Goal: Task Accomplishment & Management: Complete application form

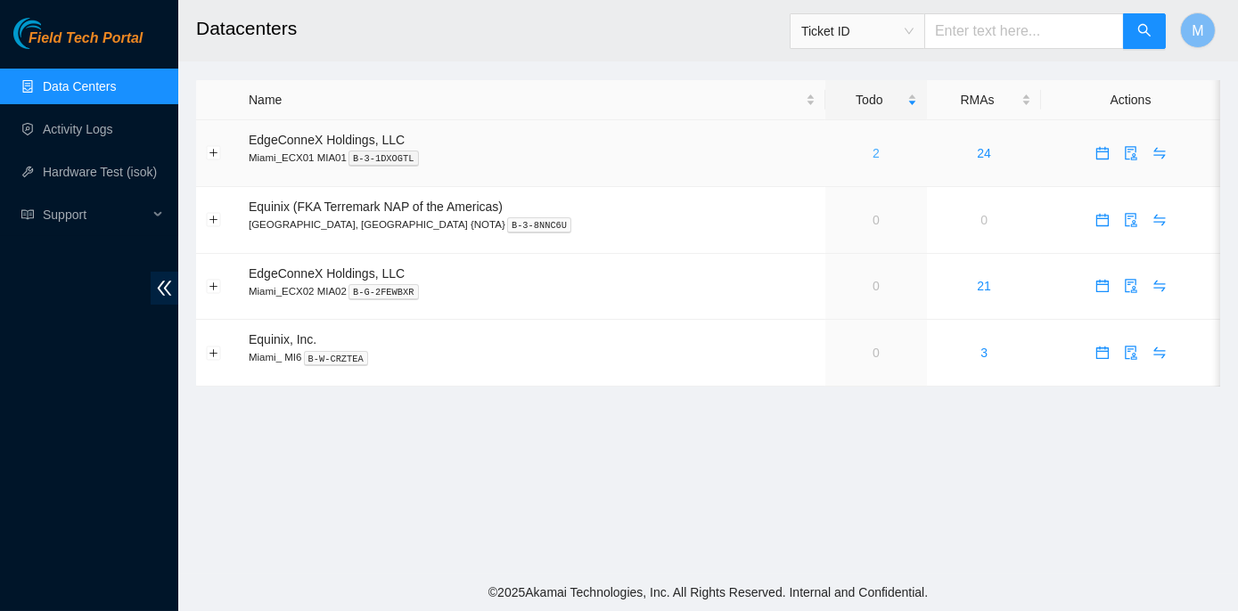
click at [872, 151] on link "2" at bounding box center [875, 153] width 7 height 14
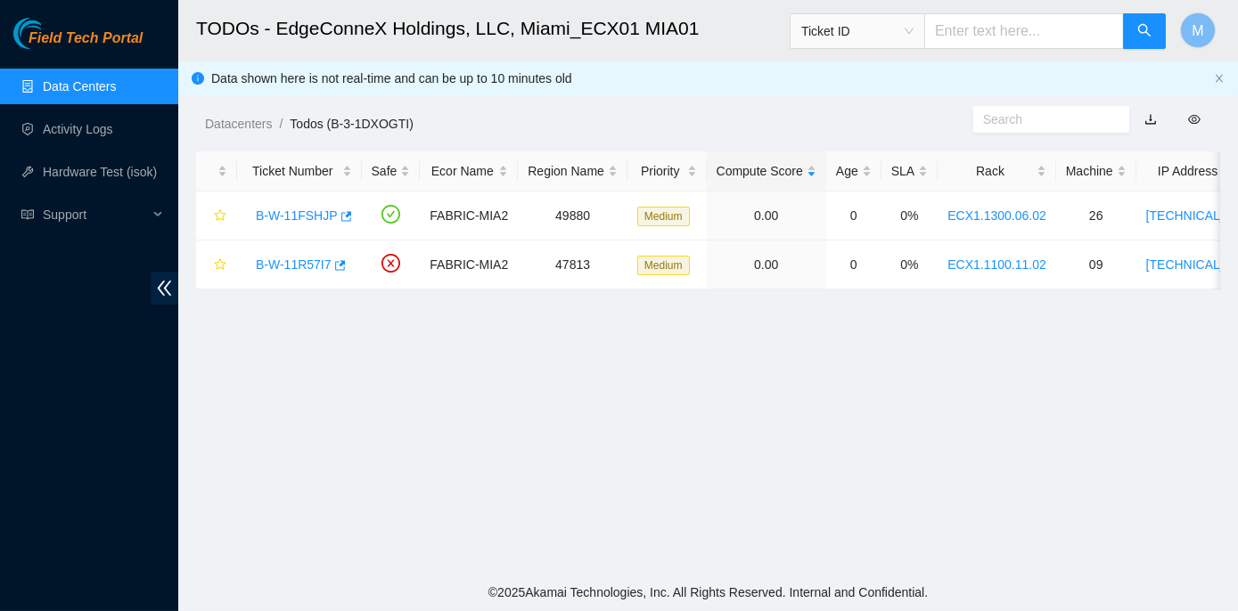
click at [85, 83] on link "Data Centers" at bounding box center [79, 86] width 73 height 14
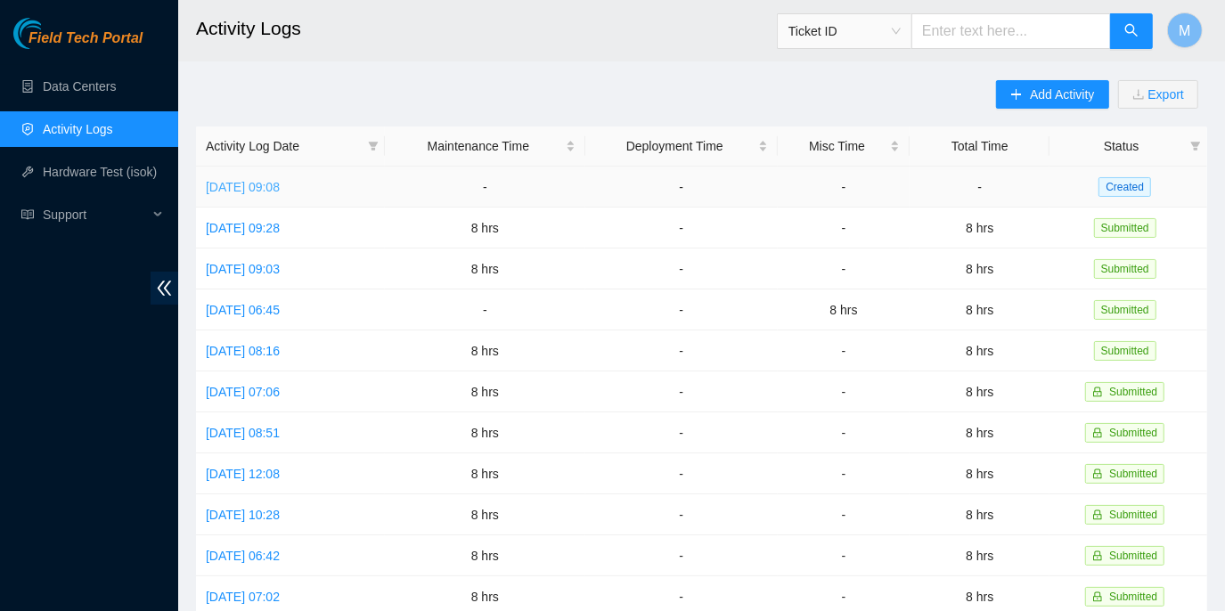
click at [280, 180] on link "Tue, 26 Aug 2025 09:08" at bounding box center [243, 187] width 74 height 14
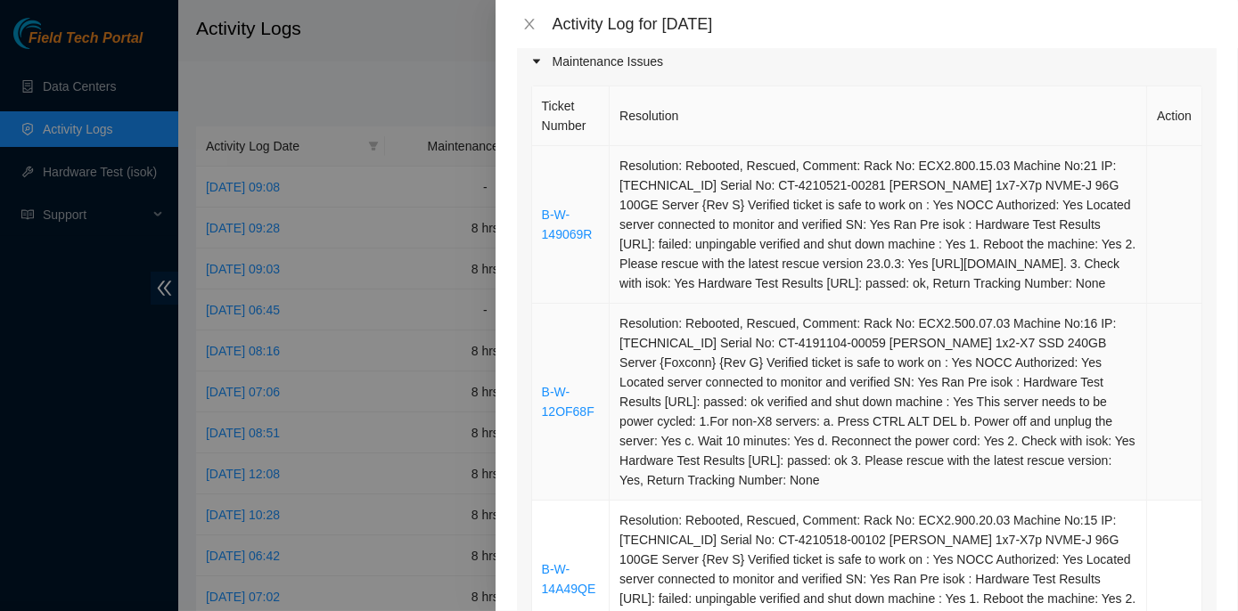
scroll to position [242, 0]
drag, startPoint x: 589, startPoint y: 243, endPoint x: 536, endPoint y: 230, distance: 55.1
click at [536, 230] on td "B-W-149069R" at bounding box center [571, 225] width 78 height 158
copy link "B-W-149069R"
drag, startPoint x: 592, startPoint y: 430, endPoint x: 537, endPoint y: 405, distance: 59.8
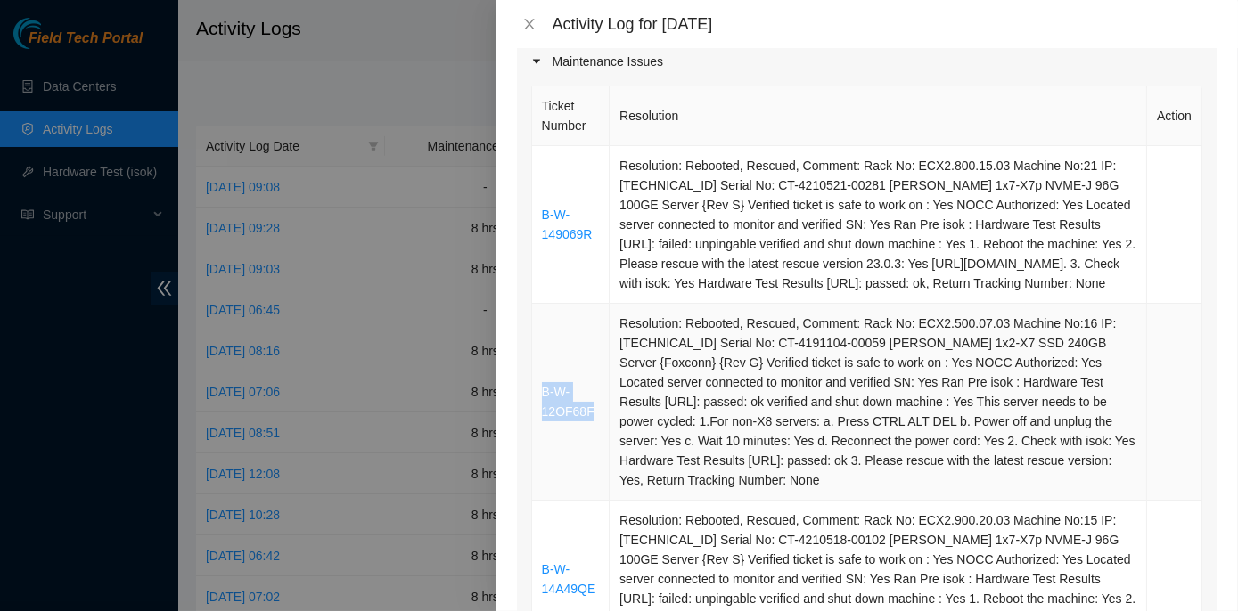
click at [537, 405] on td "B-W-12OF68F" at bounding box center [571, 402] width 78 height 197
copy link "B-W-12OF68F"
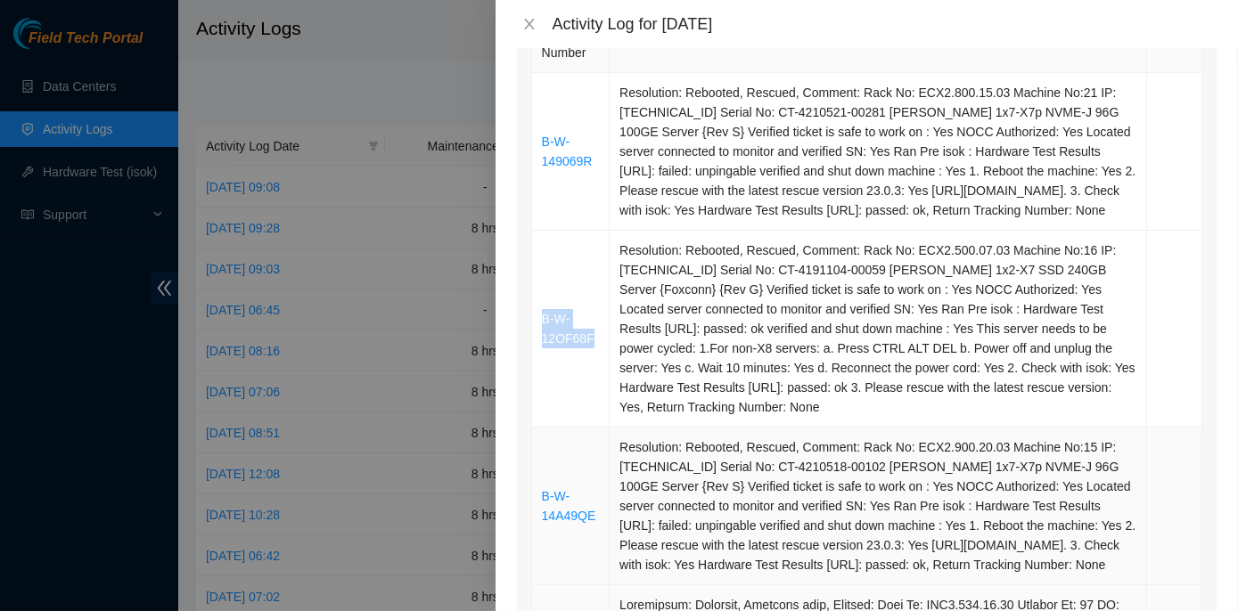
scroll to position [567, 0]
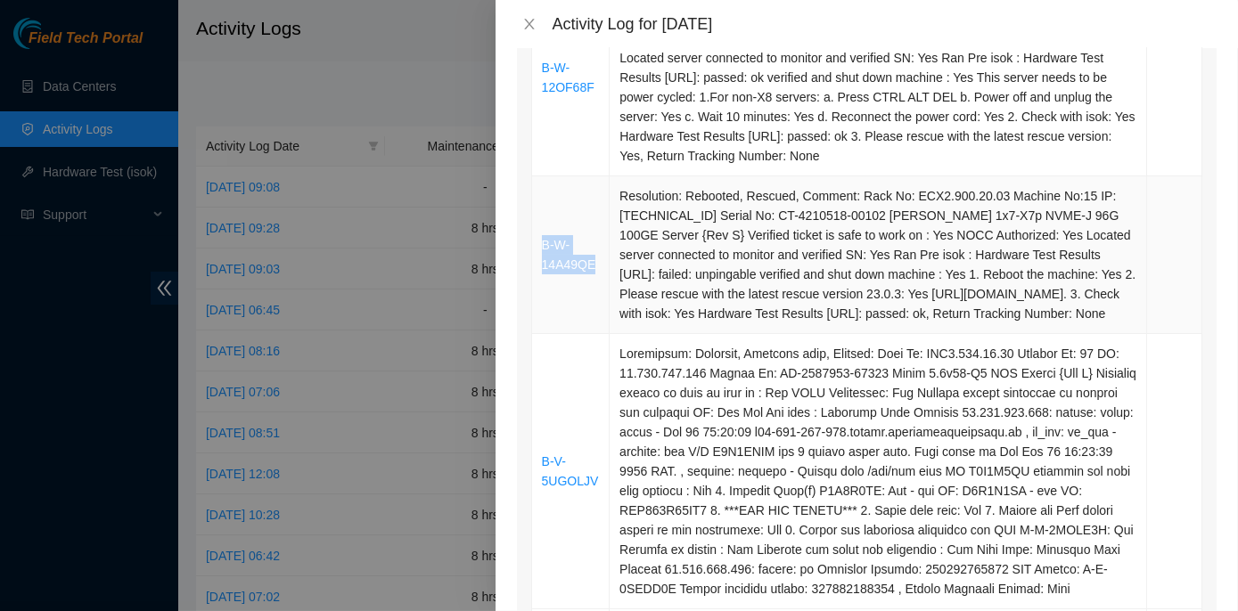
drag, startPoint x: 596, startPoint y: 296, endPoint x: 543, endPoint y: 277, distance: 56.6
click at [543, 277] on td "B-W-14A49QE" at bounding box center [571, 255] width 78 height 158
copy link "B-W-14A49QE"
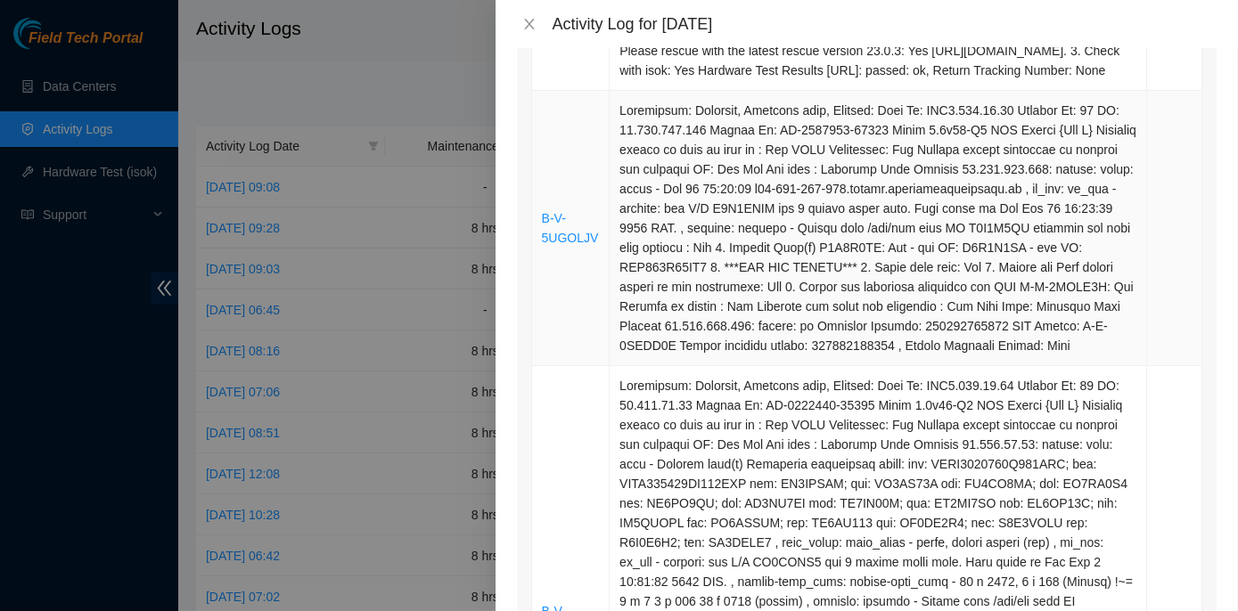
scroll to position [891, 0]
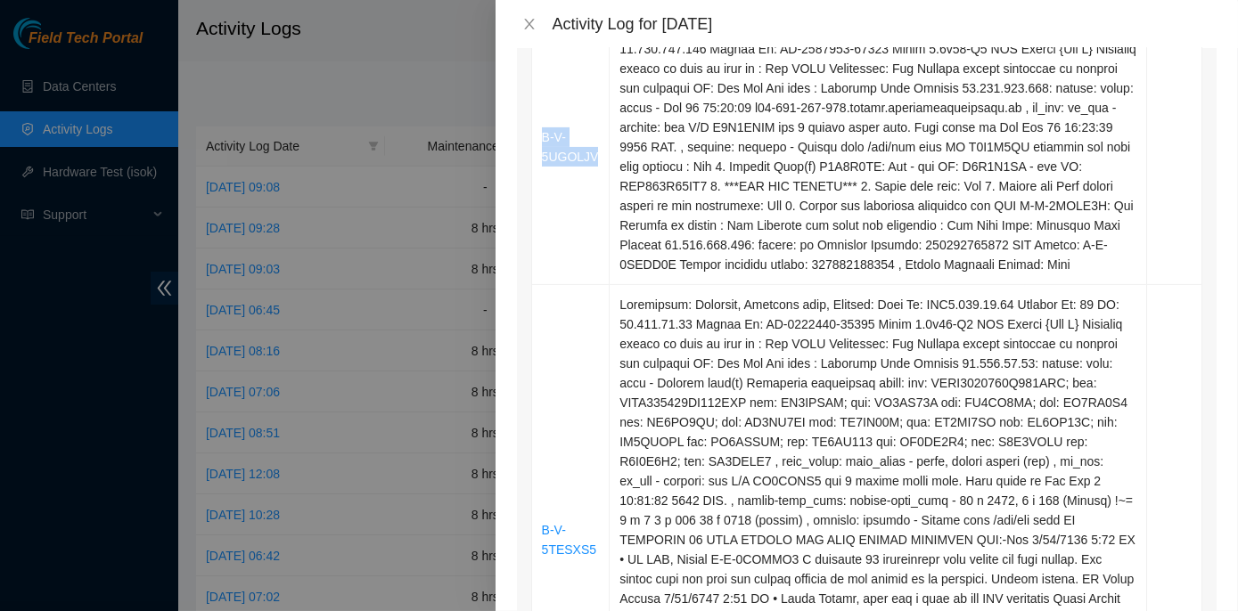
drag, startPoint x: 594, startPoint y: 201, endPoint x: 528, endPoint y: 181, distance: 68.8
click at [528, 181] on div "Ticket Number Resolution Action B-W-149069R Resolution: Rebooted, Rescued, Comm…" at bounding box center [867, 226] width 700 height 1586
copy table "Ticket Number Resolution Action B-W-149069R Resolution: Rebooted, Rescued, Comm…"
click at [541, 250] on td "B-V-5UGOLJV" at bounding box center [571, 147] width 78 height 275
click at [565, 228] on td "B-V-5UGOLJV" at bounding box center [571, 147] width 78 height 275
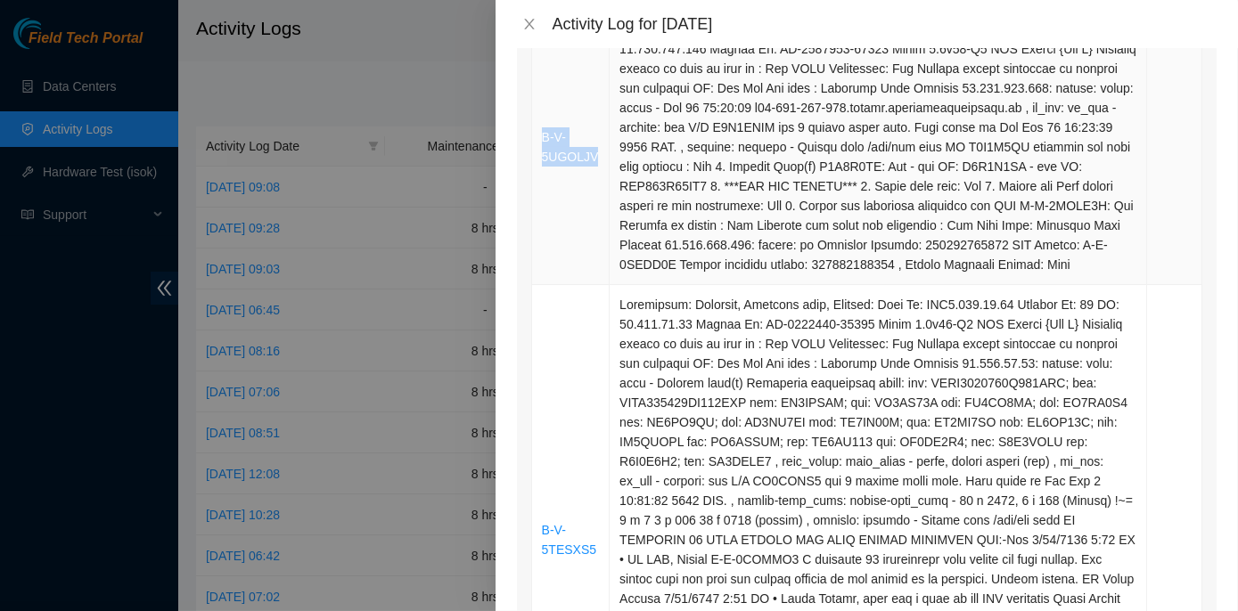
drag, startPoint x: 596, startPoint y: 193, endPoint x: 540, endPoint y: 173, distance: 59.8
click at [540, 173] on td "B-V-5UGOLJV" at bounding box center [571, 147] width 78 height 275
copy link "B-V-5UGOLJV"
click at [544, 459] on td "B-V-5TESXS5" at bounding box center [571, 540] width 78 height 511
drag, startPoint x: 585, startPoint y: 590, endPoint x: 542, endPoint y: 569, distance: 48.2
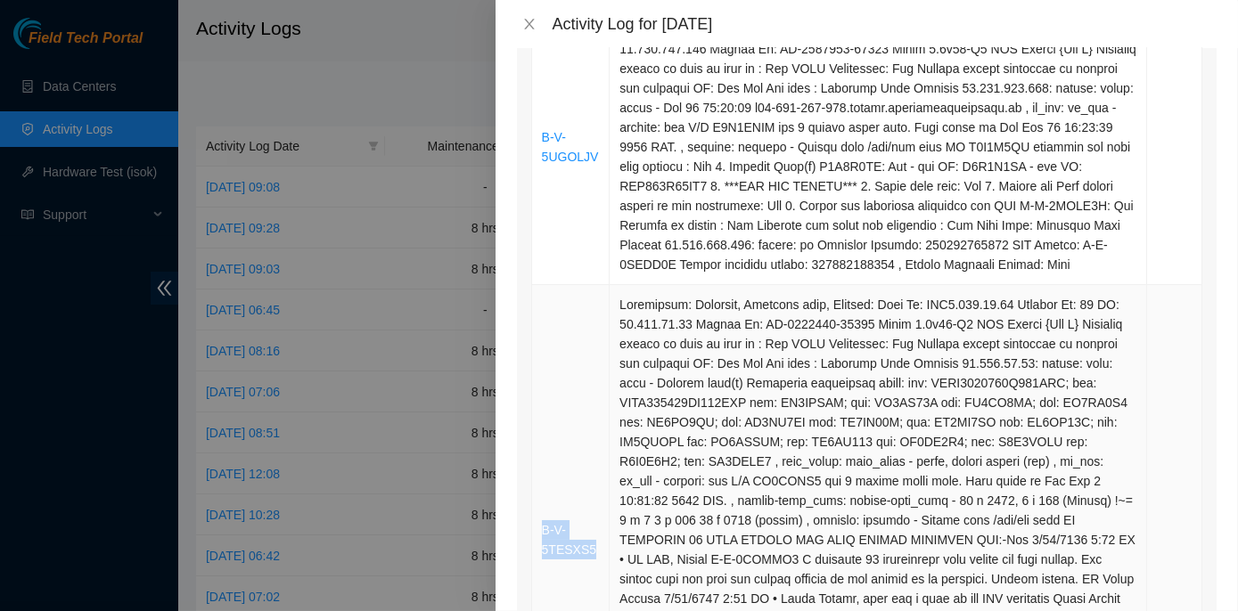
click at [542, 569] on td "B-V-5TESXS5" at bounding box center [571, 540] width 78 height 511
copy link "B-V-5TESXS5"
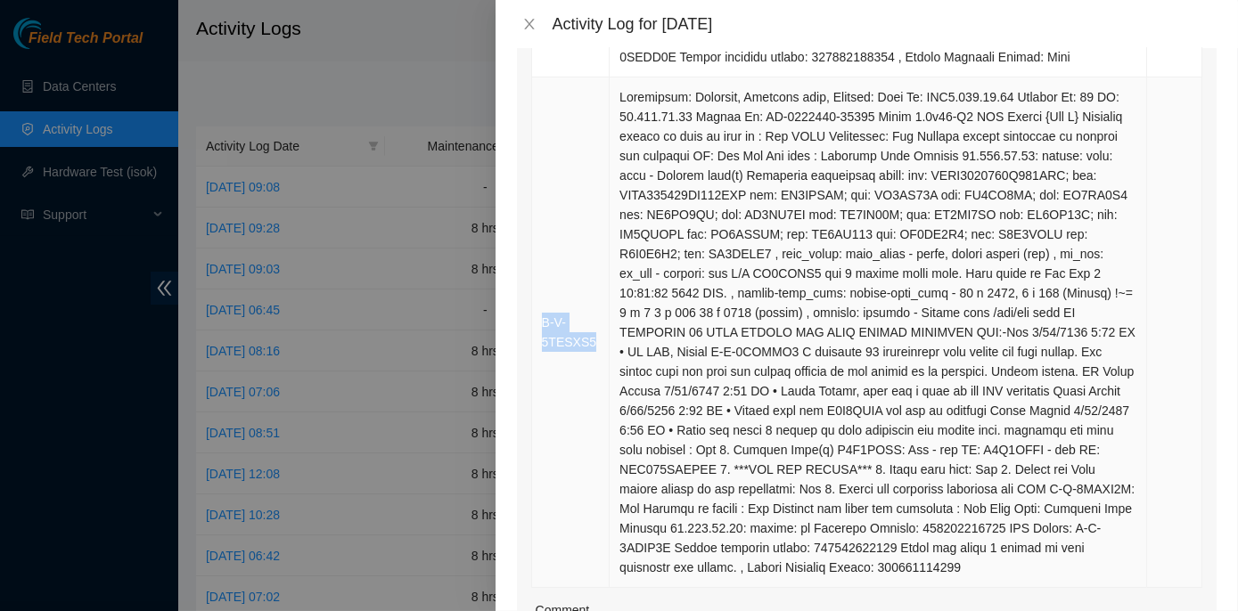
scroll to position [1052, 0]
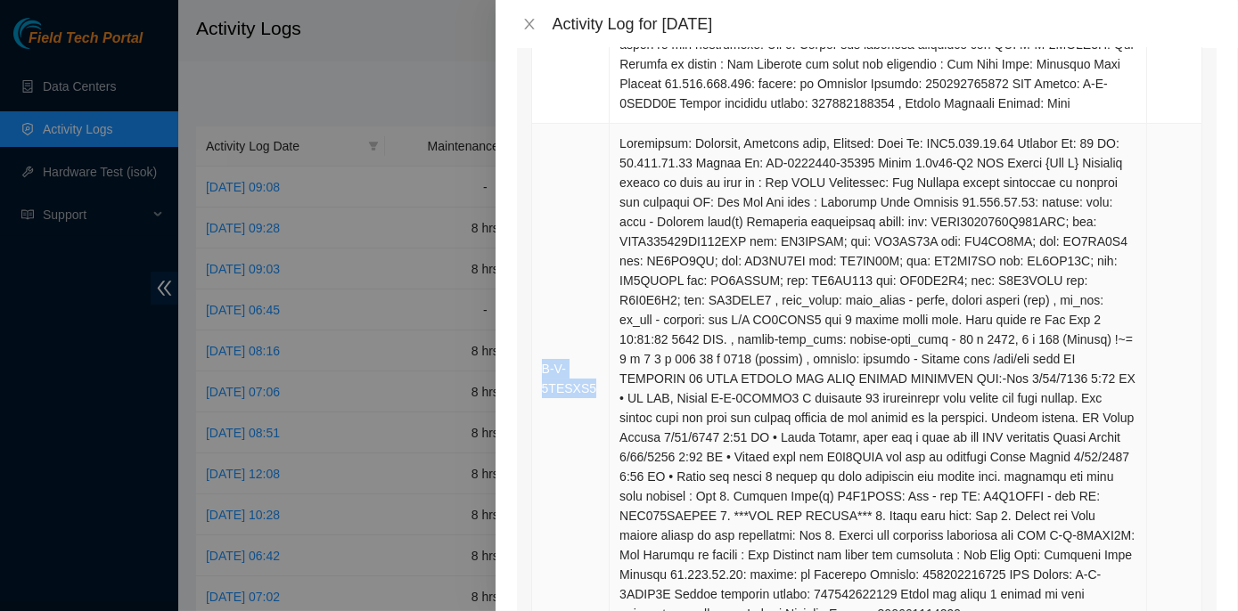
click at [565, 396] on link "B-V-5TESXS5" at bounding box center [569, 379] width 54 height 34
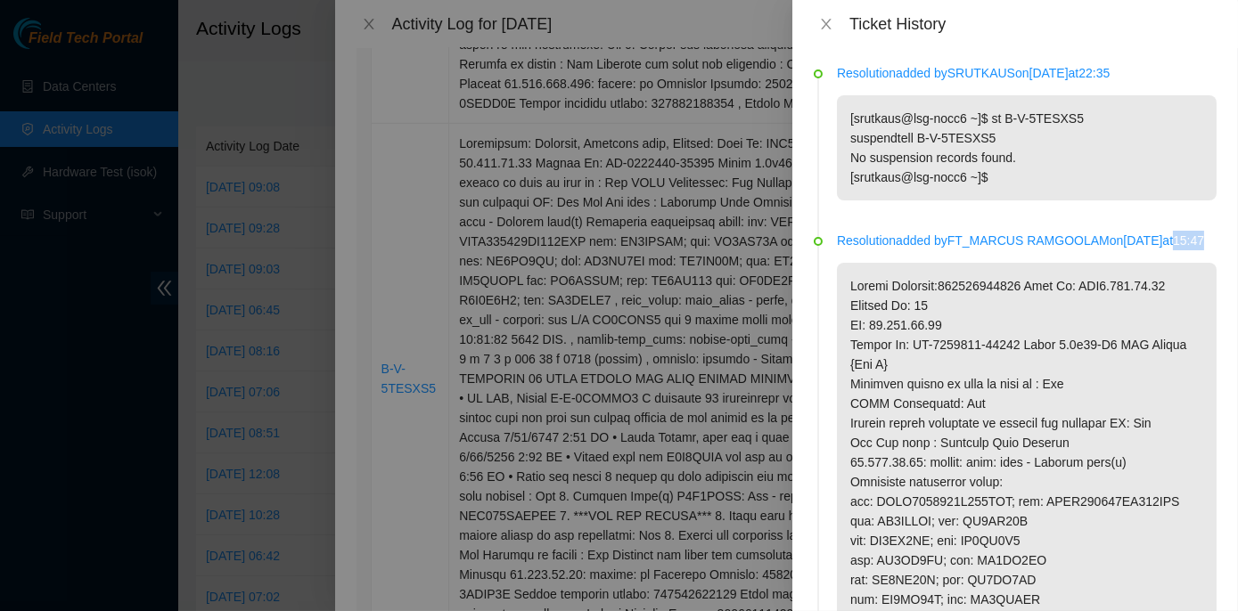
drag, startPoint x: 853, startPoint y: 260, endPoint x: 881, endPoint y: 263, distance: 28.6
click at [881, 250] on p "Resolution added by FT_MARCUS RAMGOOLAM on 2025-08-26 at 15:47" at bounding box center [1027, 241] width 380 height 20
copy p "15:47"
click at [831, 20] on icon "close" at bounding box center [826, 24] width 14 height 14
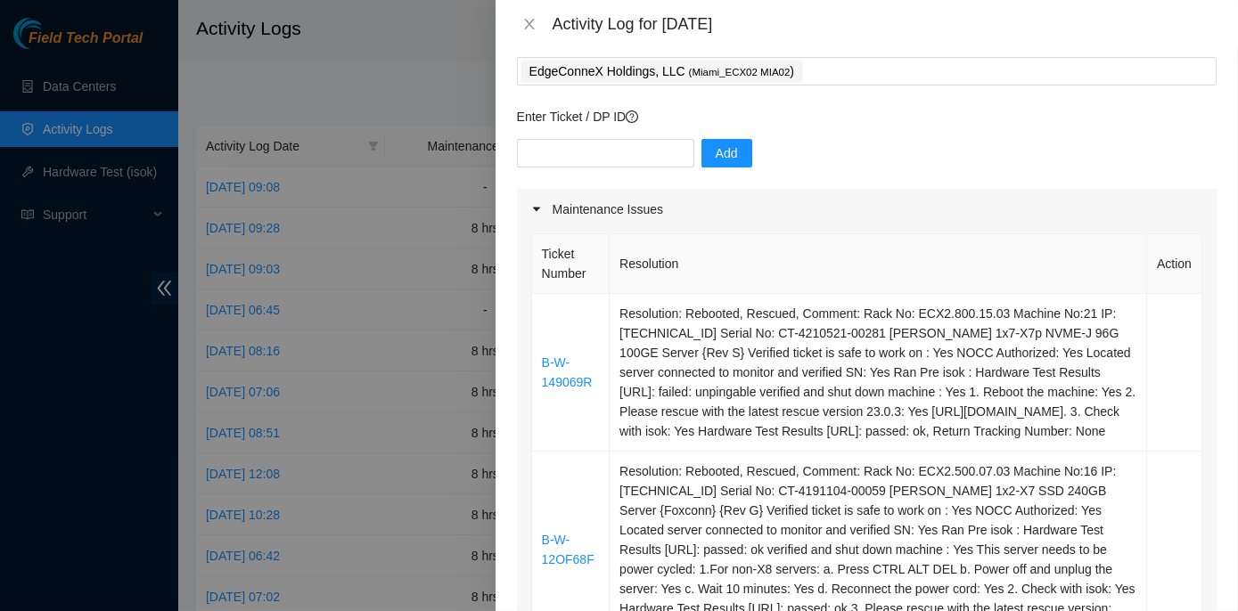
scroll to position [0, 0]
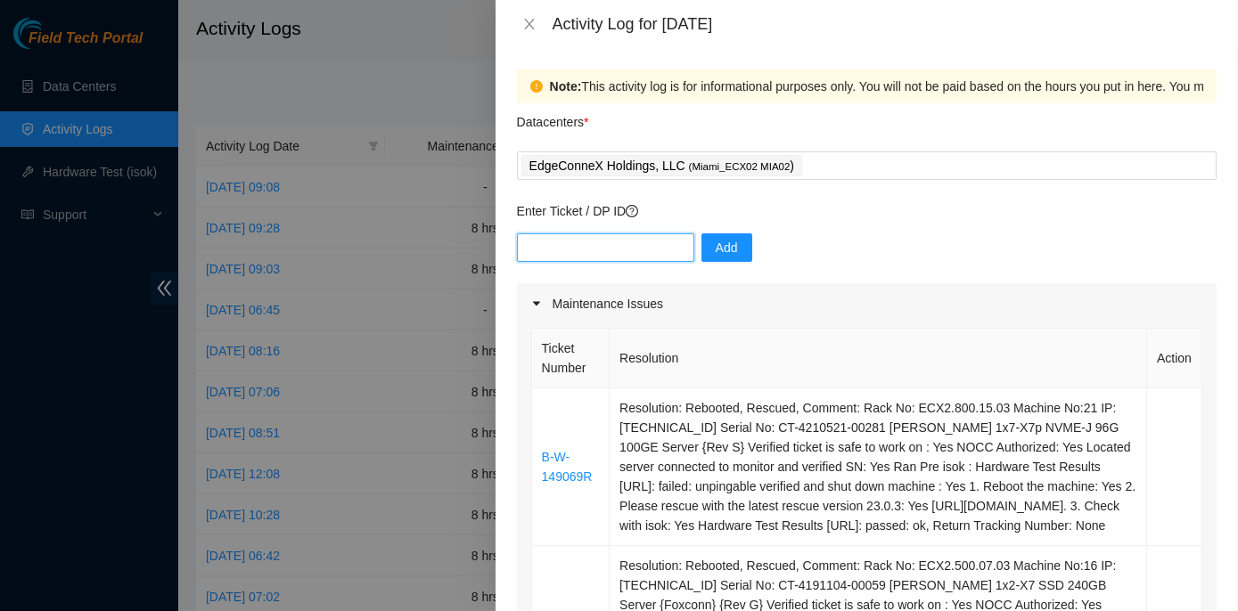
click at [542, 249] on input "text" at bounding box center [605, 247] width 177 height 29
paste input "B-W-149069R, B-W-12OF68F, B-W-14A49QE, B-V-5UGOLJV, and B-V-5TESXS5"
click at [593, 246] on input "B-W-149069R, B-W-12OF68F, B-W-14A49QE, B-V-5UGOLJV, and B-V-5TESXS5" at bounding box center [605, 247] width 177 height 29
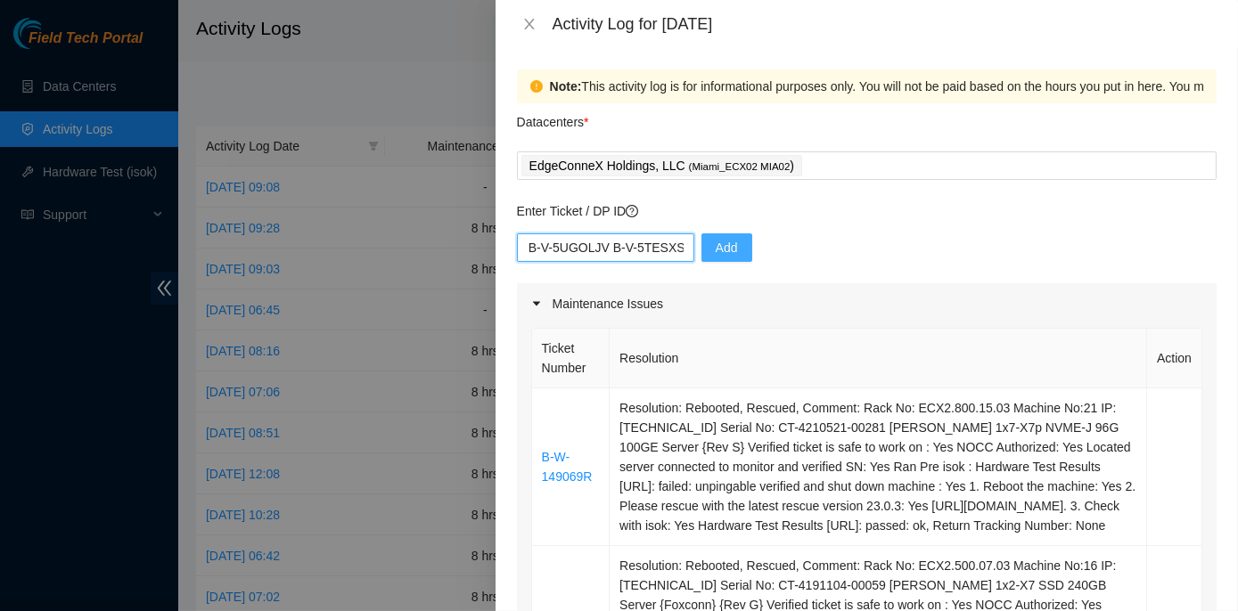
type input "B-W-149069R B-W-12OF68F B-W-14A49QE B-V-5UGOLJV B-V-5TESXS5"
click at [701, 250] on button "Add" at bounding box center [726, 247] width 51 height 29
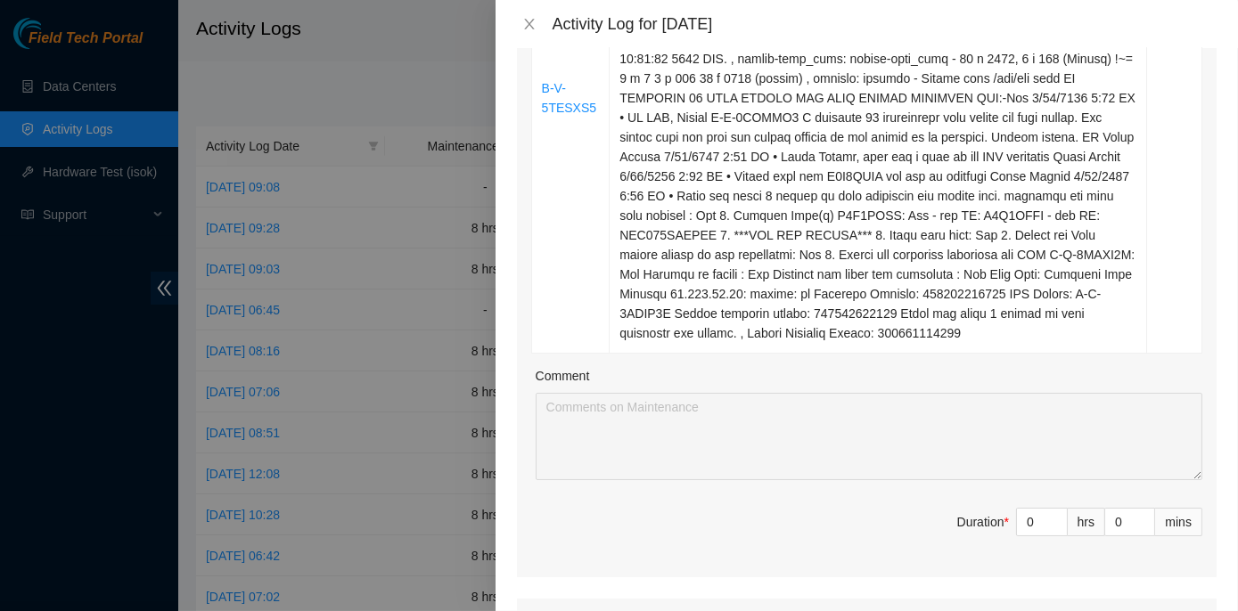
scroll to position [1519, 0]
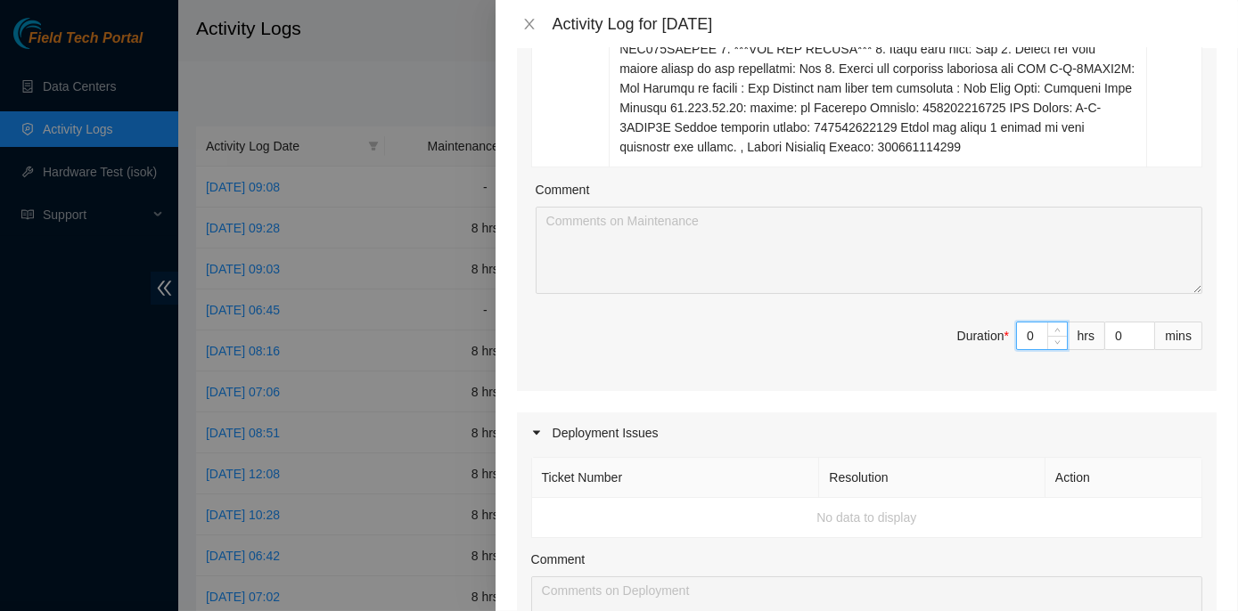
drag, startPoint x: 1012, startPoint y: 372, endPoint x: 1026, endPoint y: 372, distance: 13.4
click at [1026, 349] on input "0" at bounding box center [1042, 336] width 50 height 27
type input "8"
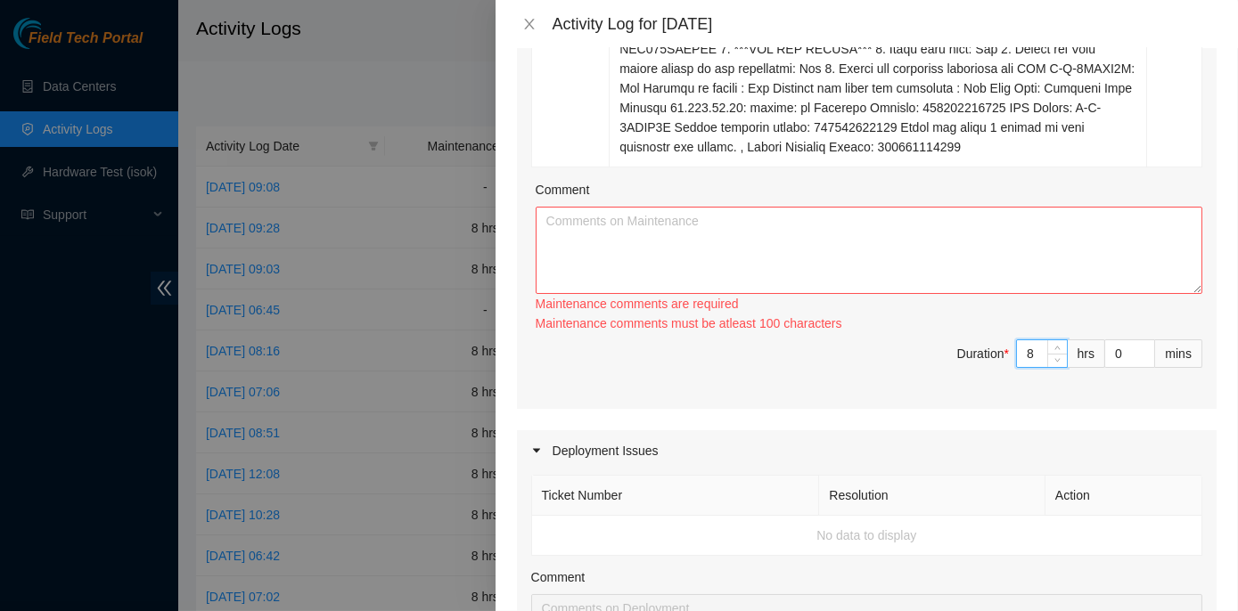
type input "8"
click at [596, 259] on textarea "Comment" at bounding box center [869, 250] width 667 height 87
paste textarea "ECX2- Maintenance Worked on tickets B-W-149069R, B-W-12OF68F, B-W-14A49QE, B-V-…"
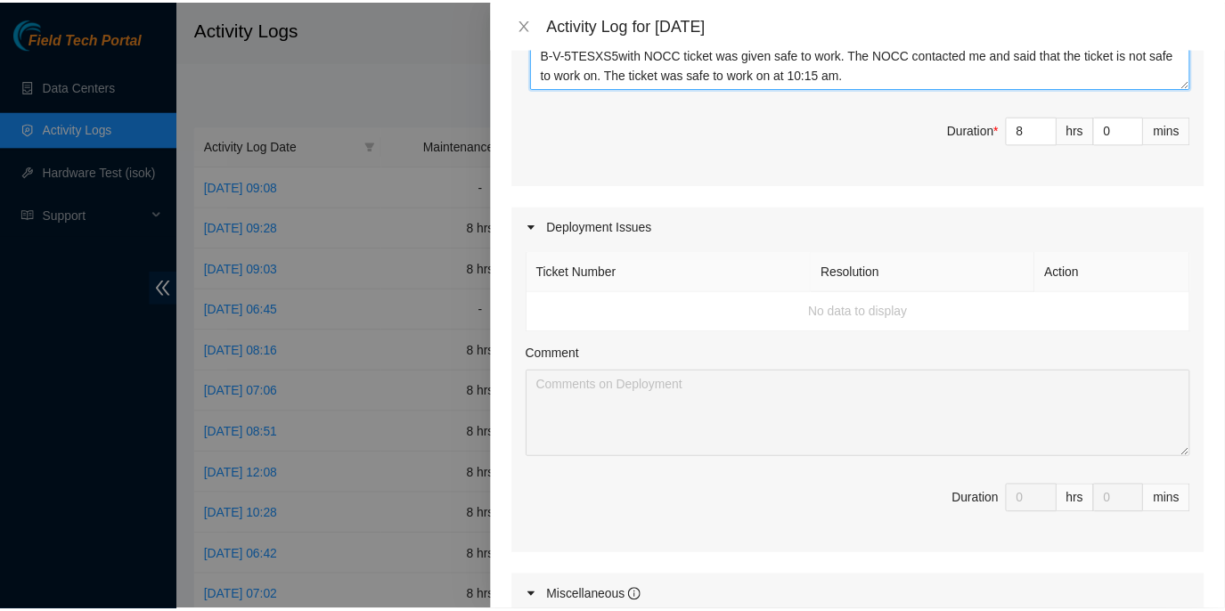
scroll to position [2167, 0]
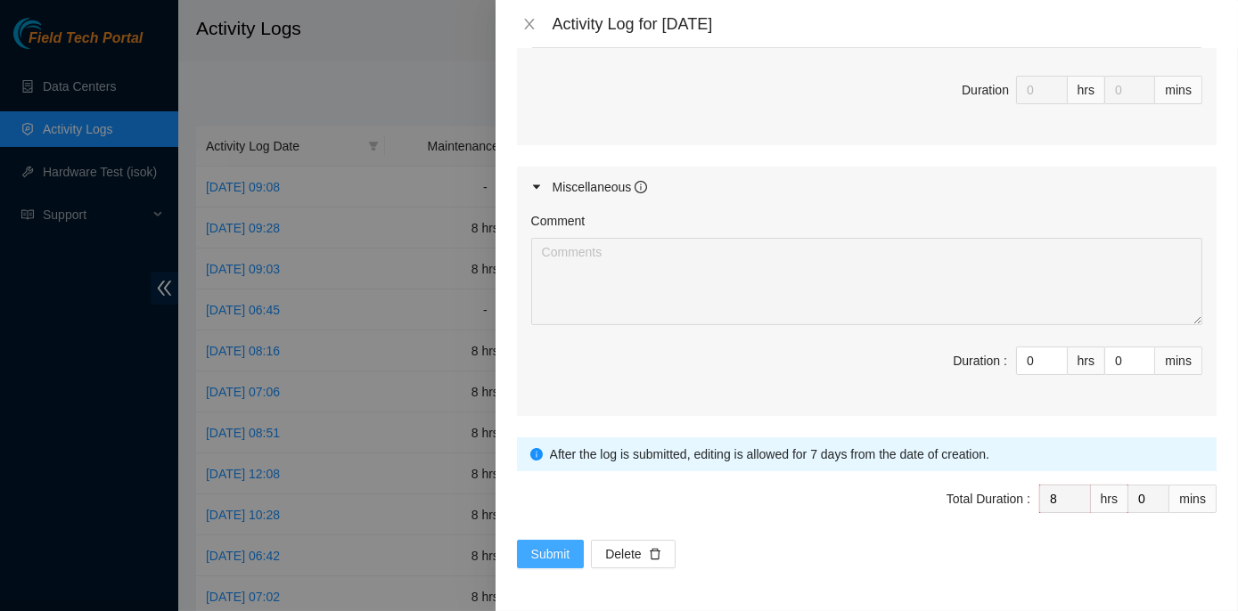
type textarea "ECX2- Maintenance Worked on tickets B-W-149069R, B-W-12OF68F, B-W-14A49QE, B-V-…"
click at [533, 560] on span "Submit" at bounding box center [550, 554] width 39 height 20
